Goal: Entertainment & Leisure: Consume media (video, audio)

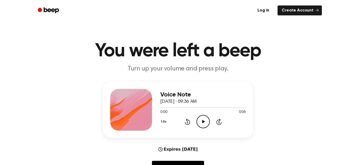
click at [207, 126] on icon "Play Audio" at bounding box center [203, 121] width 13 height 13
click at [207, 126] on icon "Pause Audio" at bounding box center [203, 121] width 13 height 13
click at [204, 122] on icon at bounding box center [203, 121] width 3 height 3
click at [200, 121] on icon "Play Audio" at bounding box center [203, 121] width 13 height 13
